Goal: Browse casually: Explore the website without a specific task or goal

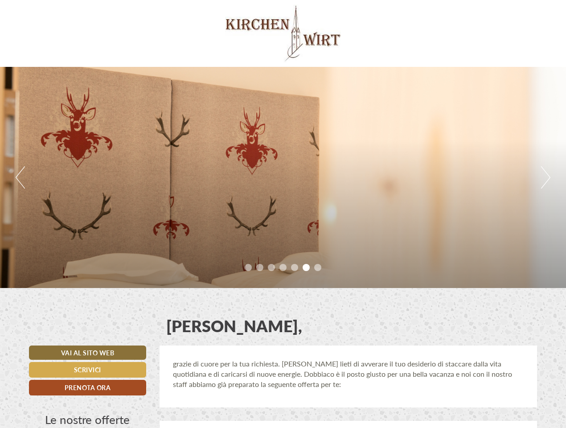
click at [283, 214] on div "Previous Next 1 2 3 4 5 6 7" at bounding box center [283, 177] width 566 height 221
click at [20, 178] on button "Previous" at bounding box center [20, 177] width 9 height 22
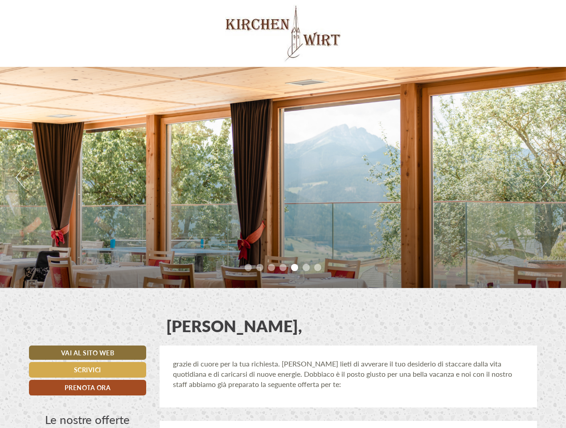
click at [283, 178] on div "Previous Next 1 2 3 4 5 6 7" at bounding box center [283, 177] width 566 height 221
click at [546, 178] on button "Next" at bounding box center [545, 177] width 9 height 22
click at [248, 268] on li "1" at bounding box center [248, 267] width 7 height 7
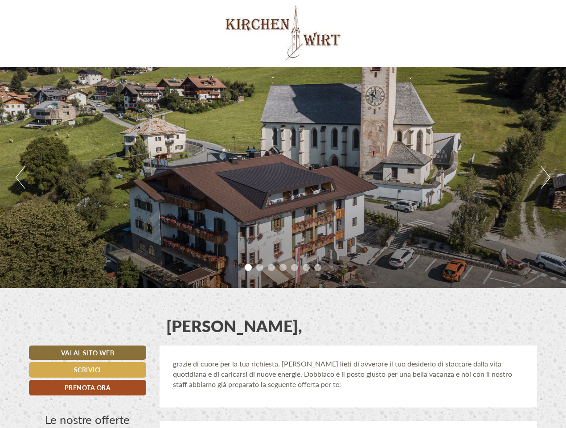
click at [260, 268] on li "2" at bounding box center [259, 267] width 7 height 7
click at [272, 268] on li "3" at bounding box center [271, 267] width 7 height 7
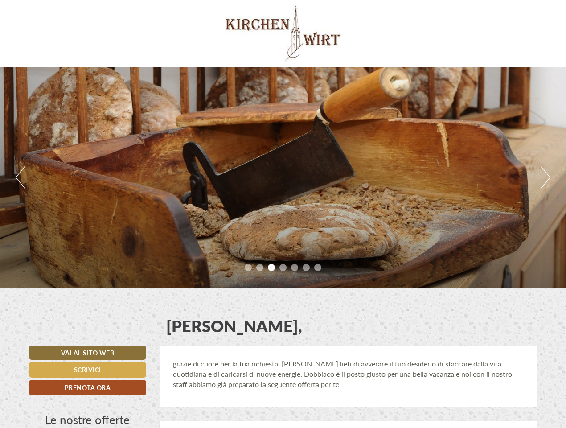
click at [283, 268] on li "4" at bounding box center [283, 267] width 7 height 7
click at [295, 268] on li "5" at bounding box center [294, 267] width 7 height 7
click at [306, 268] on li "6" at bounding box center [306, 267] width 7 height 7
